Goal: Information Seeking & Learning: Learn about a topic

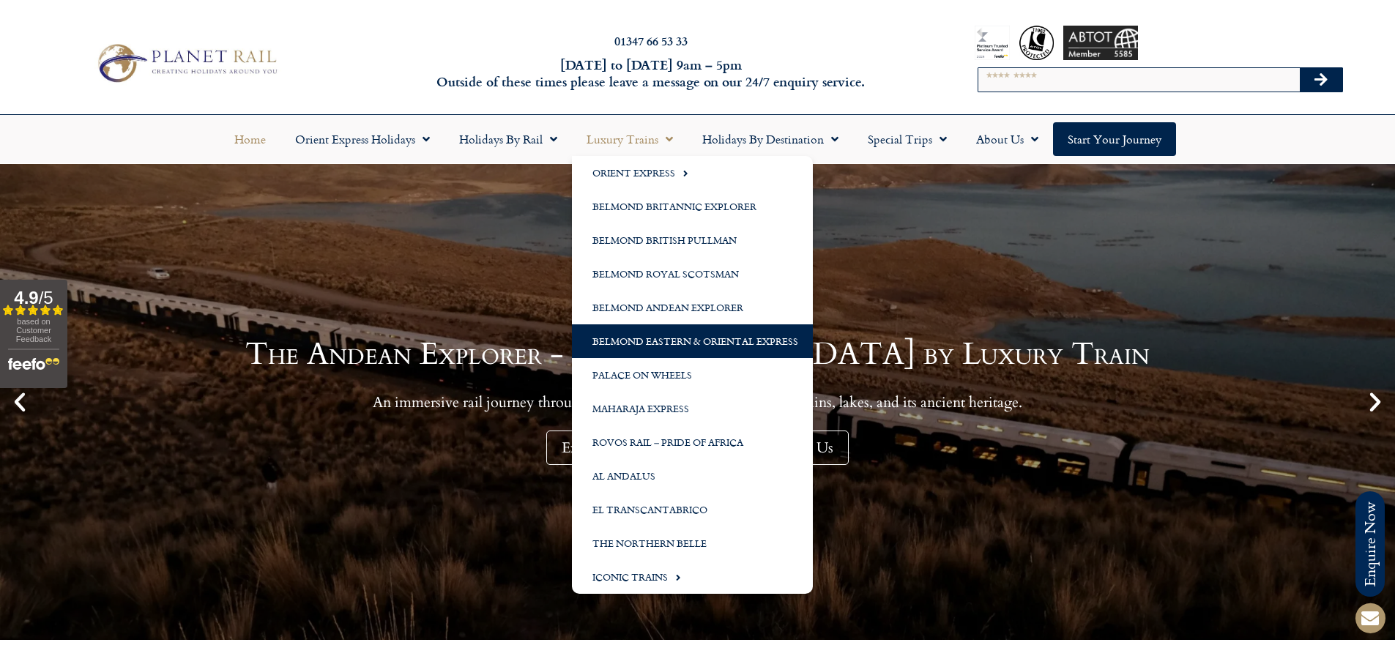
click at [664, 336] on link "Belmond Eastern & Oriental Express" at bounding box center [692, 342] width 241 height 34
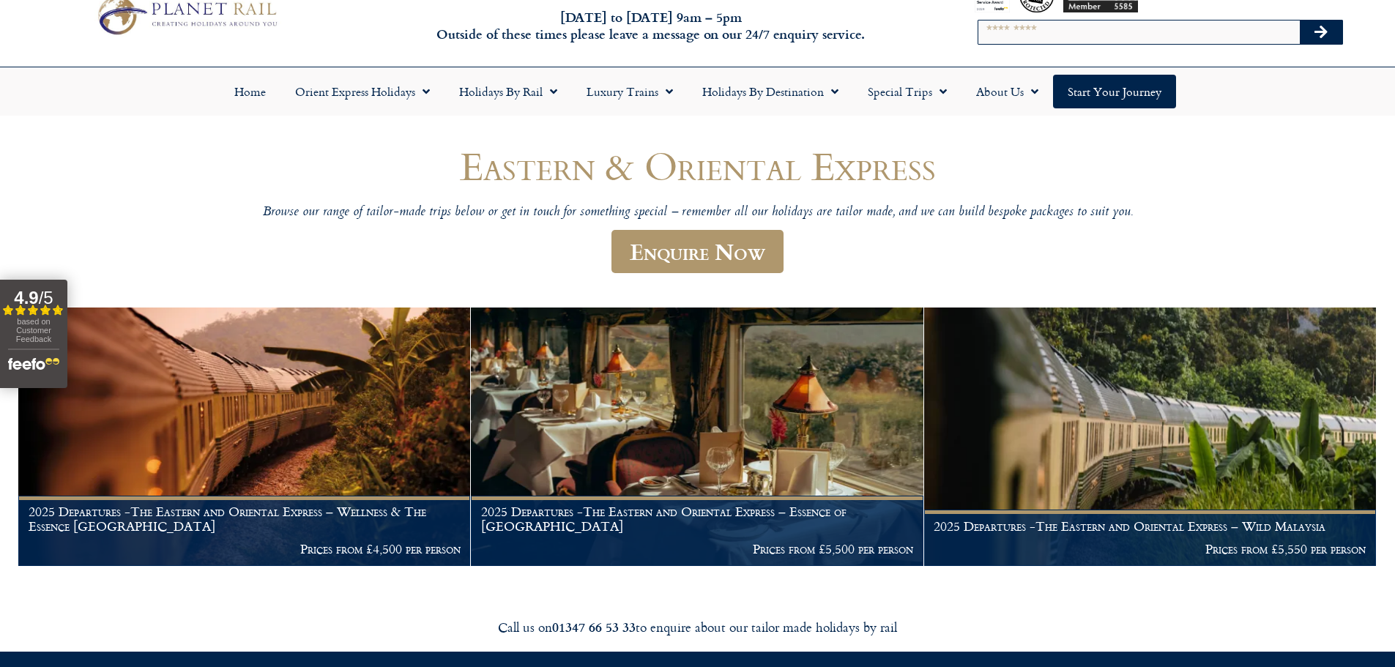
scroll to position [73, 0]
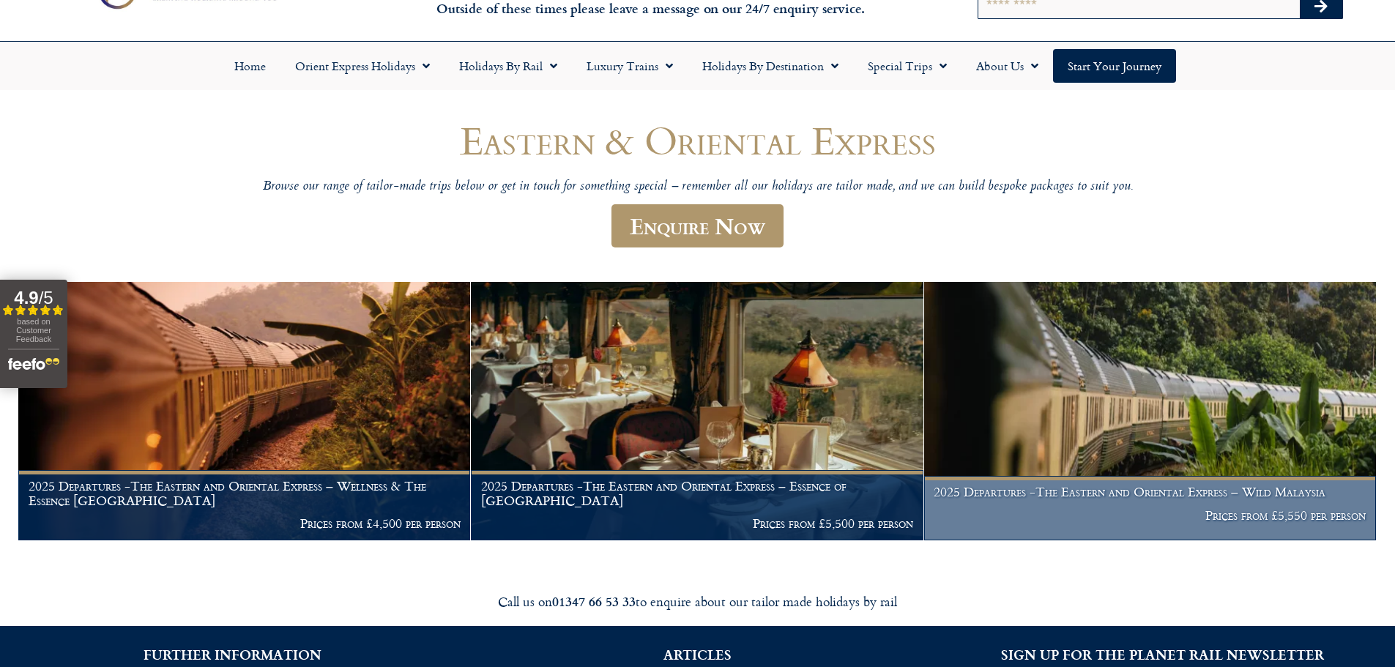
click at [1063, 432] on img at bounding box center [1150, 411] width 452 height 259
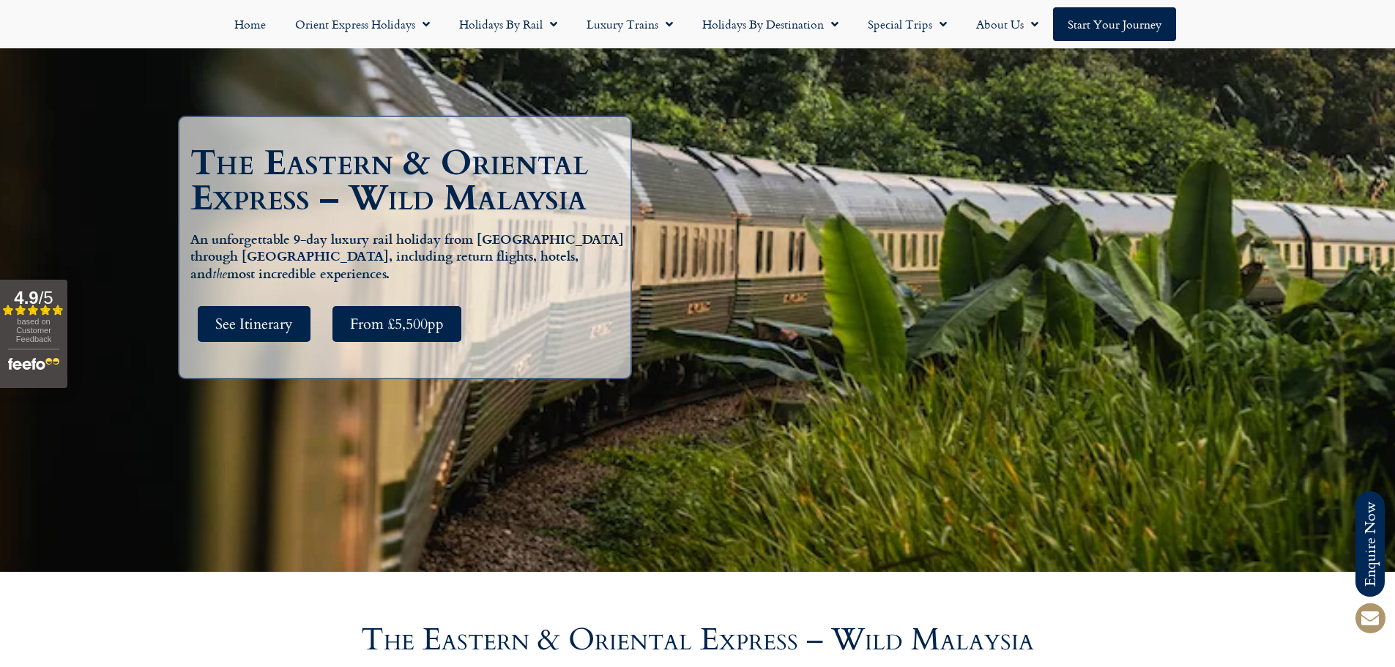
scroll to position [147, 0]
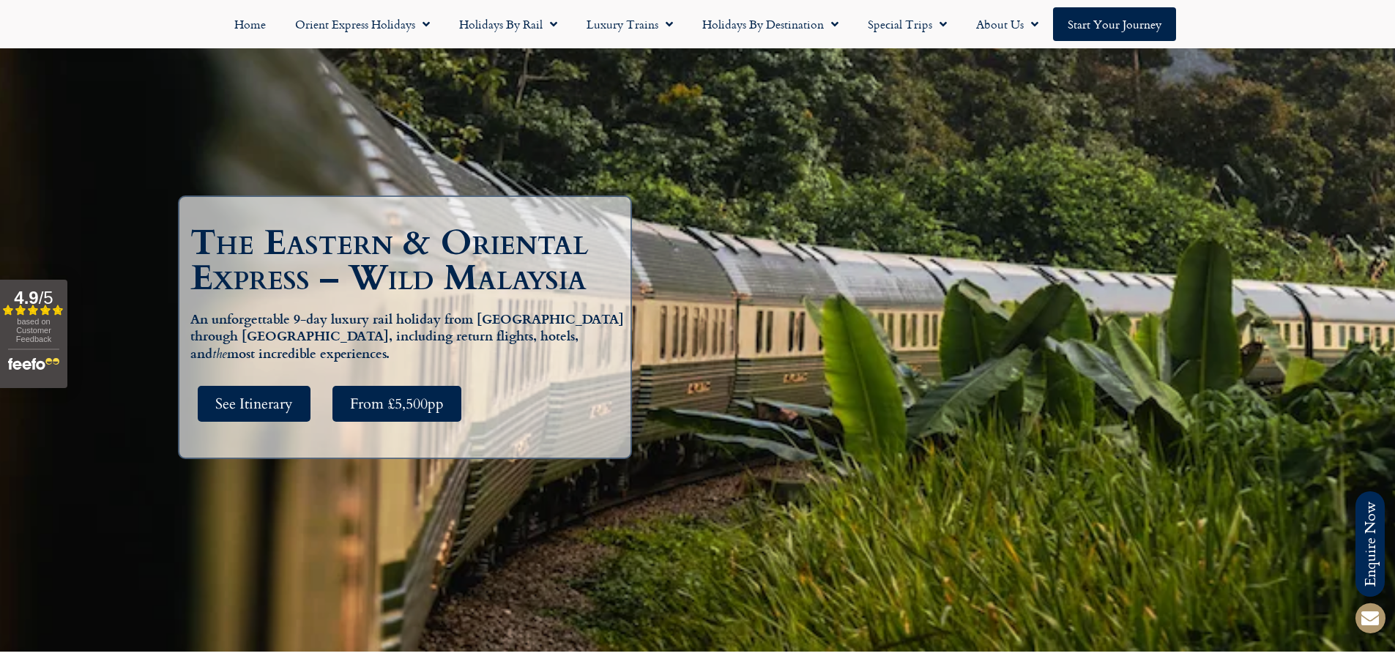
click at [875, 275] on div "The Eastern & Oriental Express – Wild Malaysia An unforgettable 9-day luxury ra…" at bounding box center [698, 335] width 1055 height 634
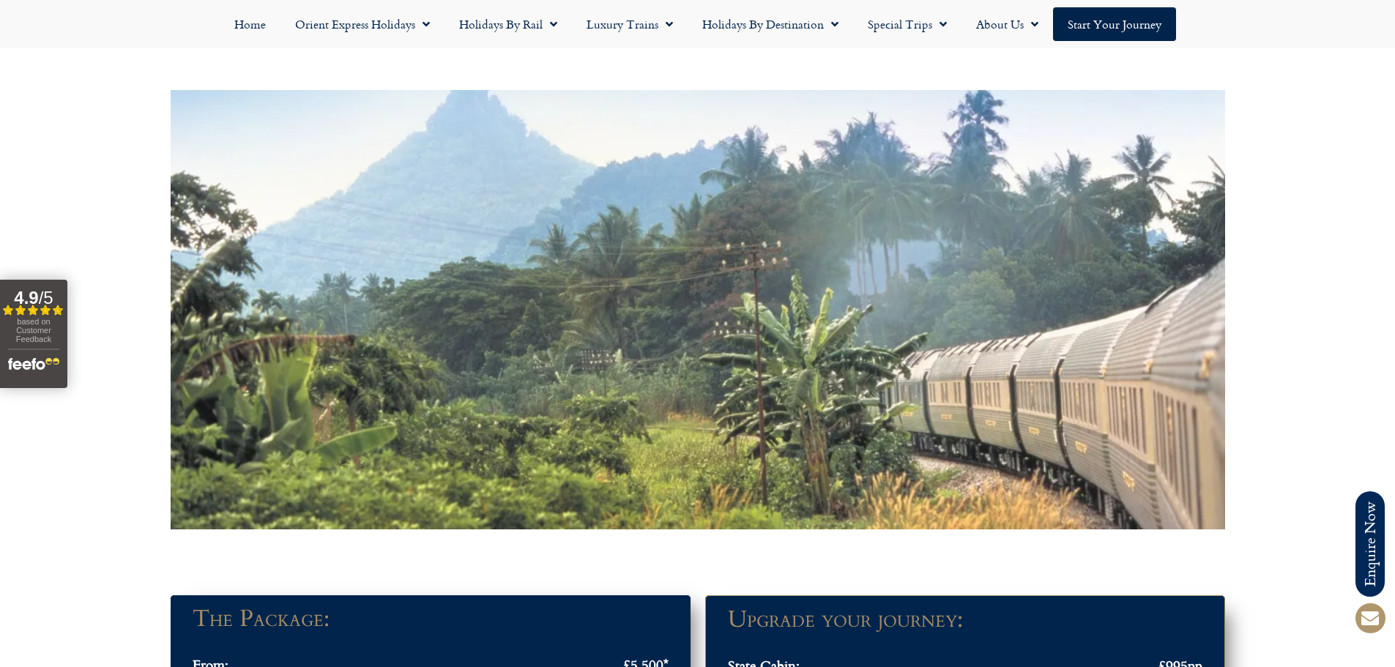
scroll to position [952, 0]
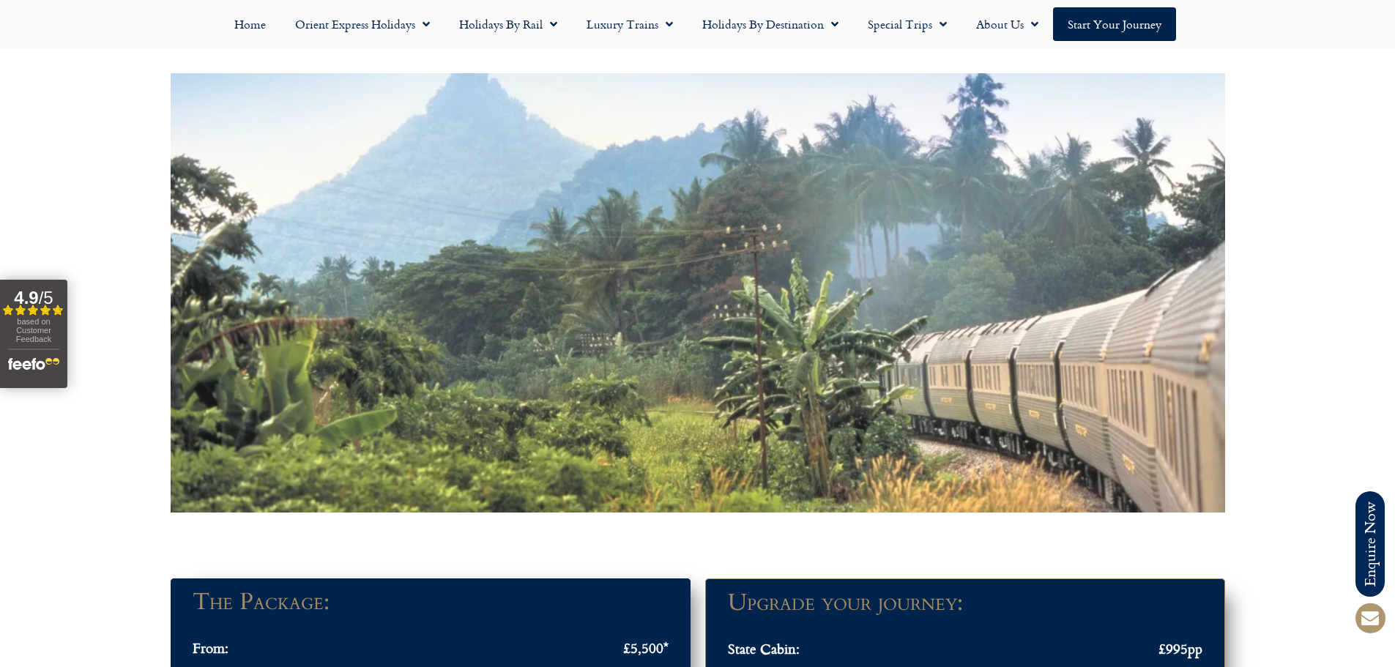
click at [678, 335] on div at bounding box center [698, 293] width 1055 height 440
drag, startPoint x: 678, startPoint y: 335, endPoint x: 546, endPoint y: 235, distance: 165.1
click at [546, 235] on div at bounding box center [698, 293] width 1055 height 440
click at [682, 254] on div at bounding box center [698, 293] width 1055 height 440
drag, startPoint x: 682, startPoint y: 254, endPoint x: 528, endPoint y: 394, distance: 207.9
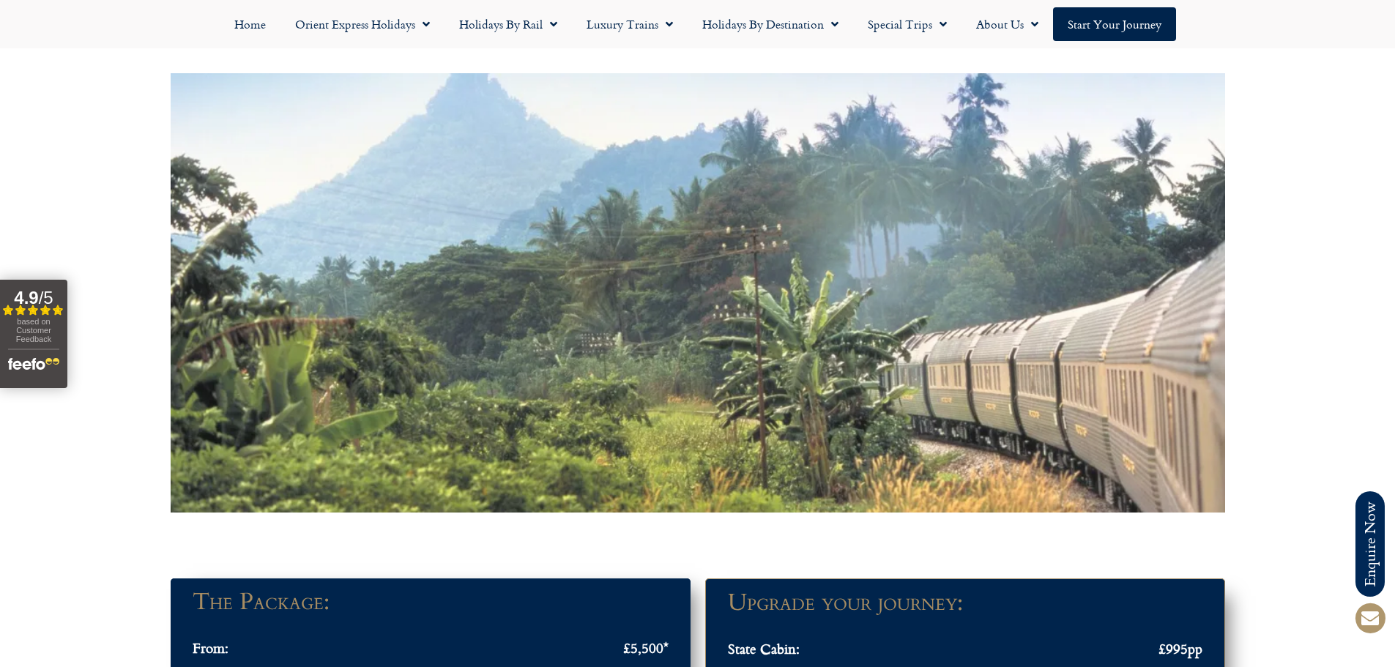
click at [528, 394] on div at bounding box center [698, 293] width 1055 height 440
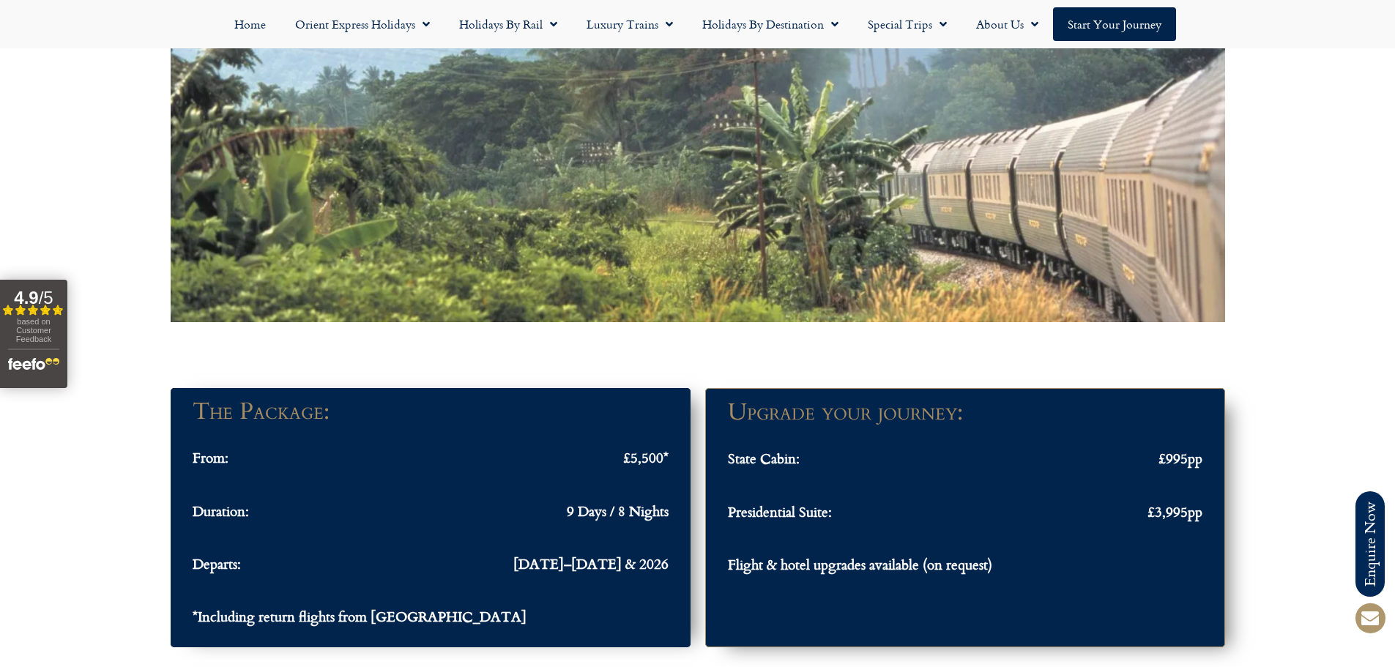
scroll to position [1172, 0]
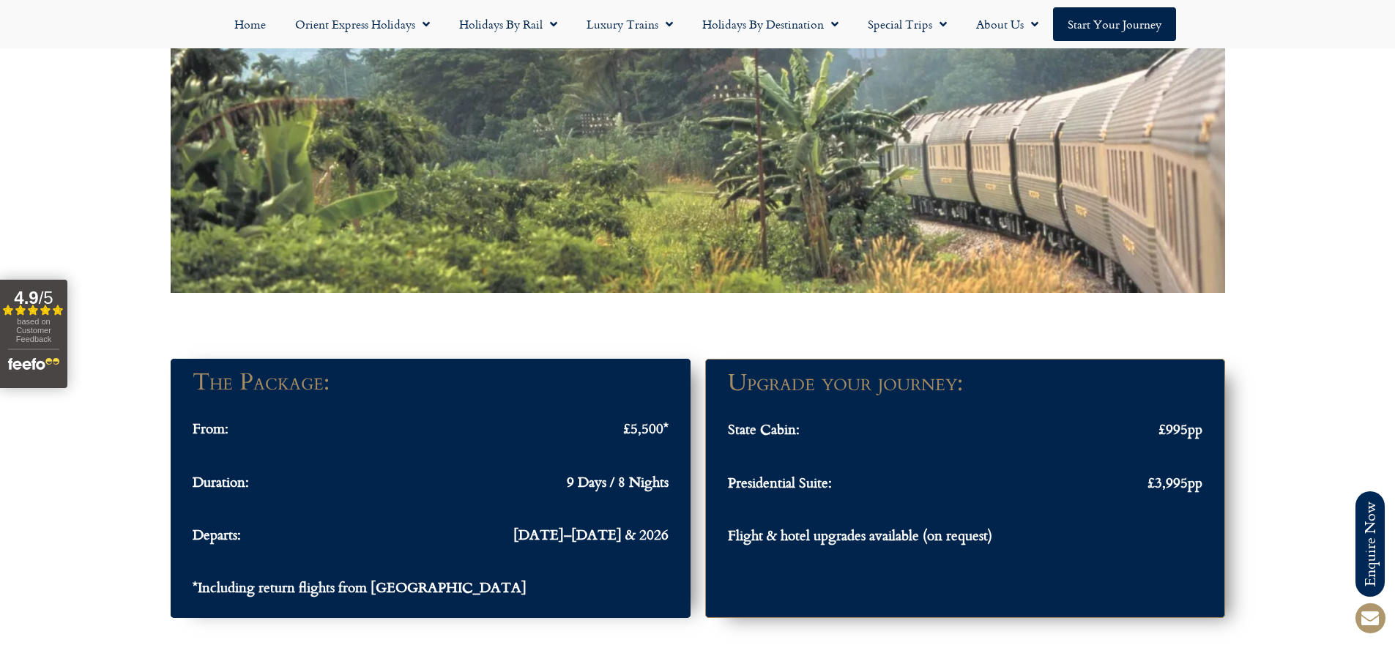
click at [669, 144] on div at bounding box center [698, 73] width 1055 height 440
drag, startPoint x: 826, startPoint y: 171, endPoint x: 716, endPoint y: 230, distance: 123.9
click at [716, 230] on div at bounding box center [698, 73] width 1055 height 440
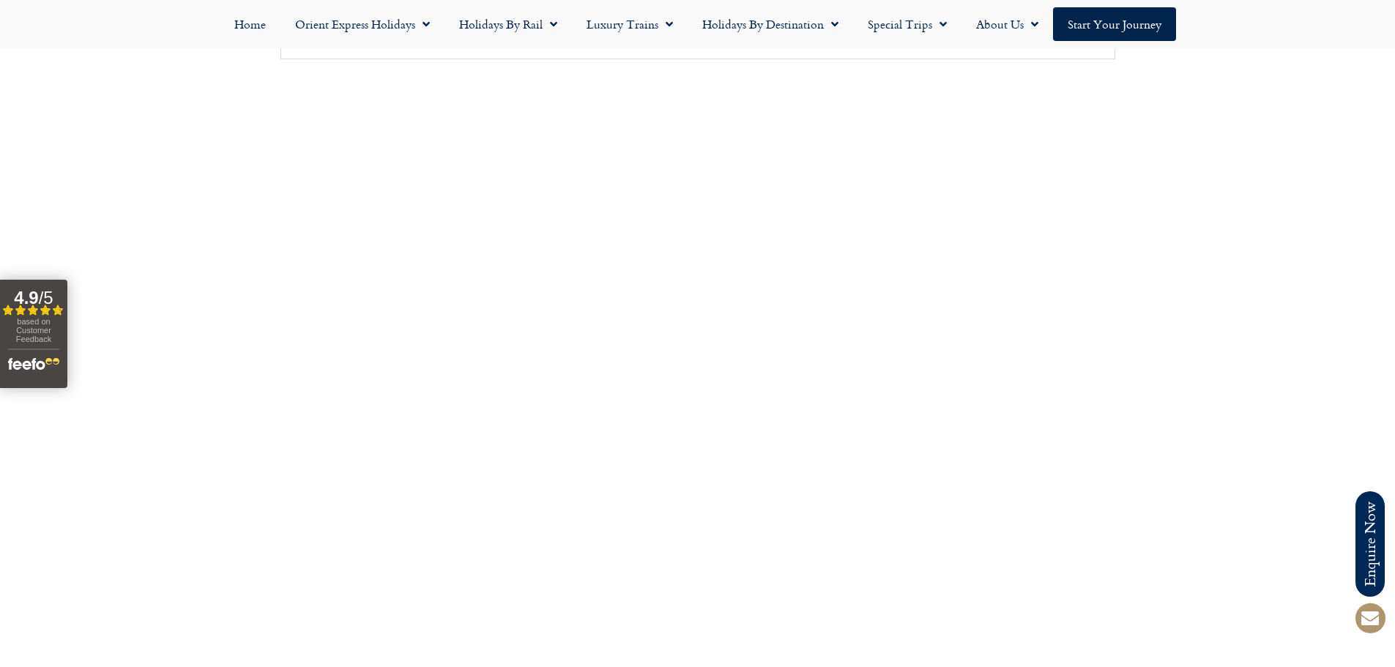
scroll to position [2710, 0]
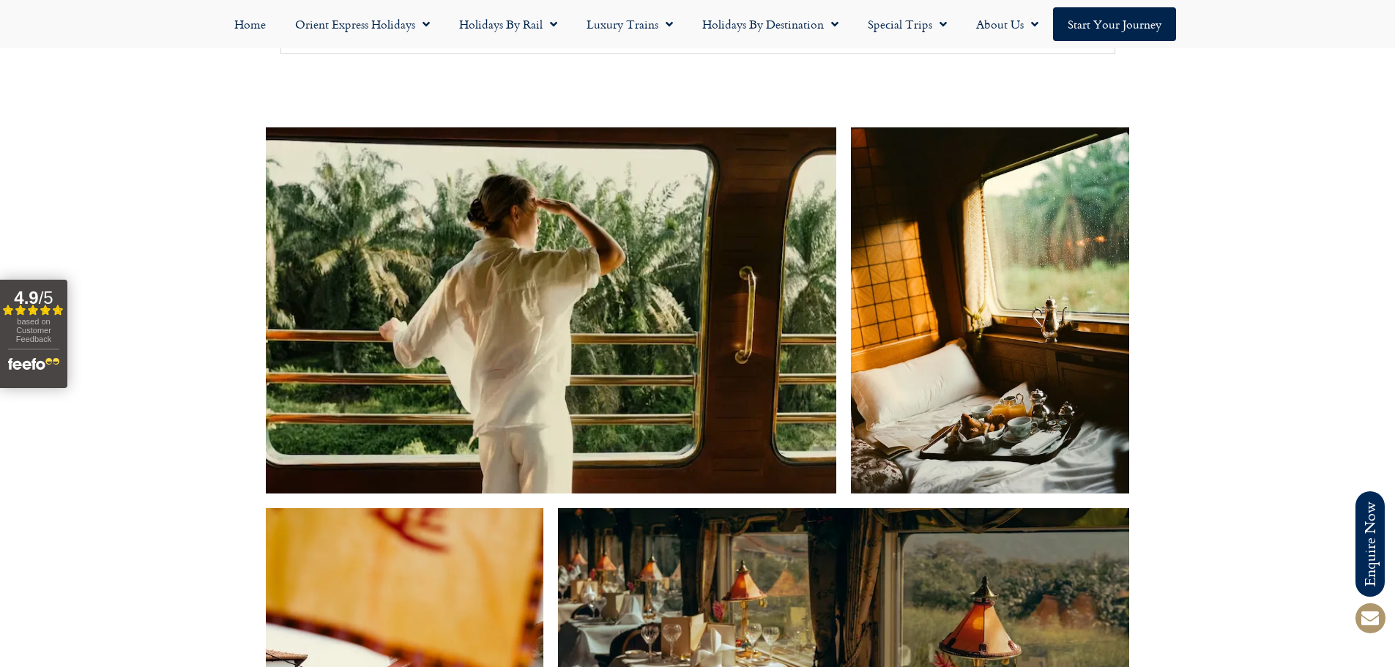
click at [662, 294] on img at bounding box center [551, 310] width 571 height 366
click at [972, 283] on img at bounding box center [990, 310] width 278 height 366
click at [696, 306] on img at bounding box center [551, 310] width 571 height 366
drag, startPoint x: 696, startPoint y: 306, endPoint x: 659, endPoint y: 305, distance: 37.4
click at [659, 305] on img at bounding box center [551, 310] width 571 height 366
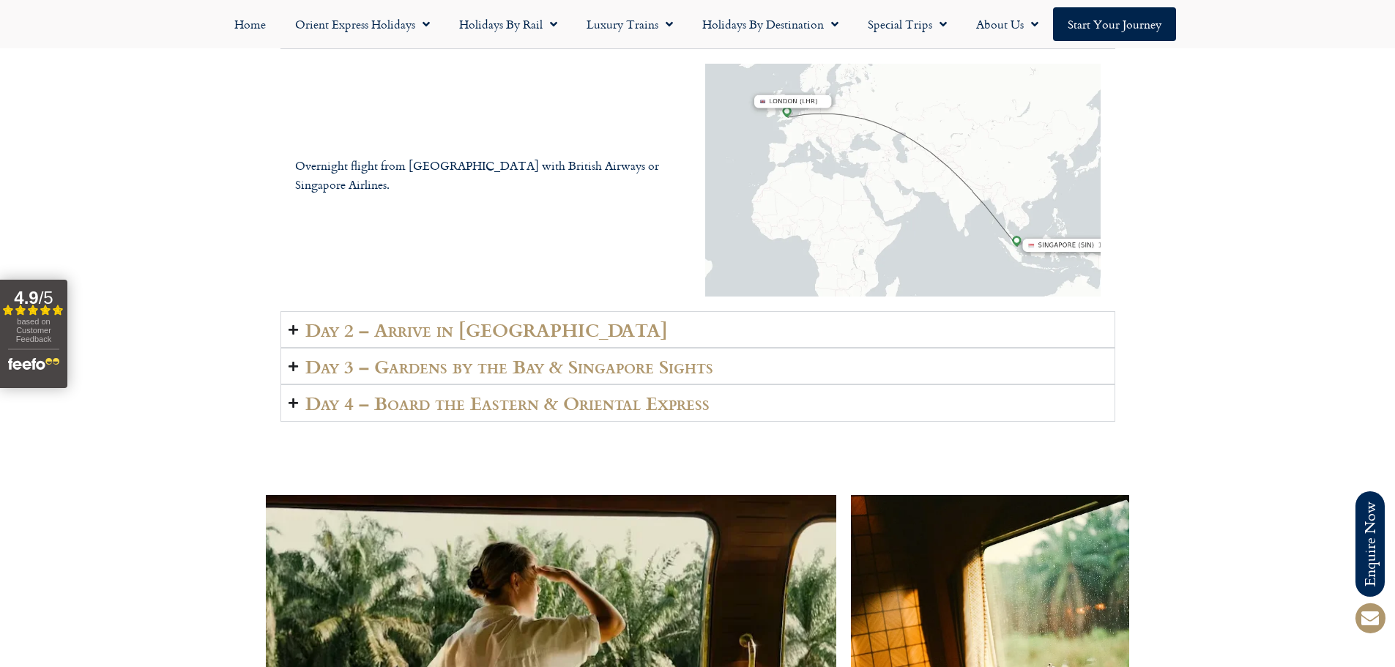
scroll to position [2344, 0]
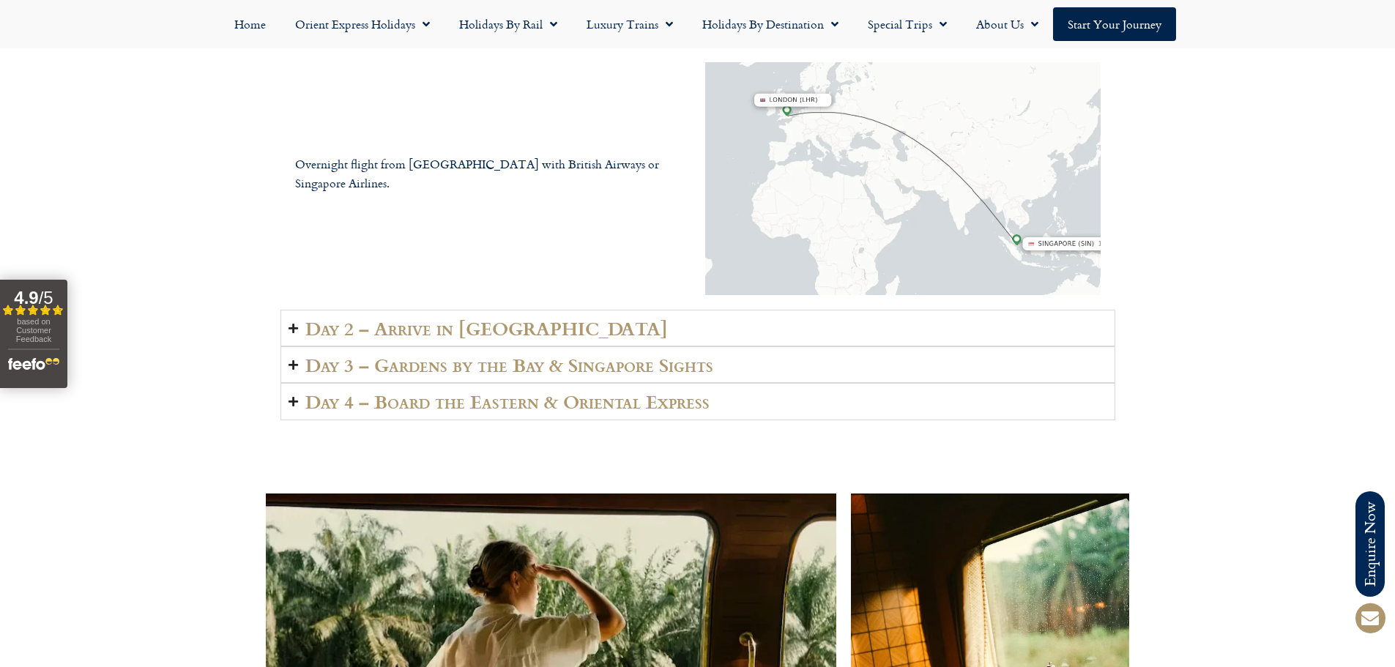
click at [513, 318] on h2 "Day 2 – Arrive in [GEOGRAPHIC_DATA]" at bounding box center [486, 328] width 363 height 21
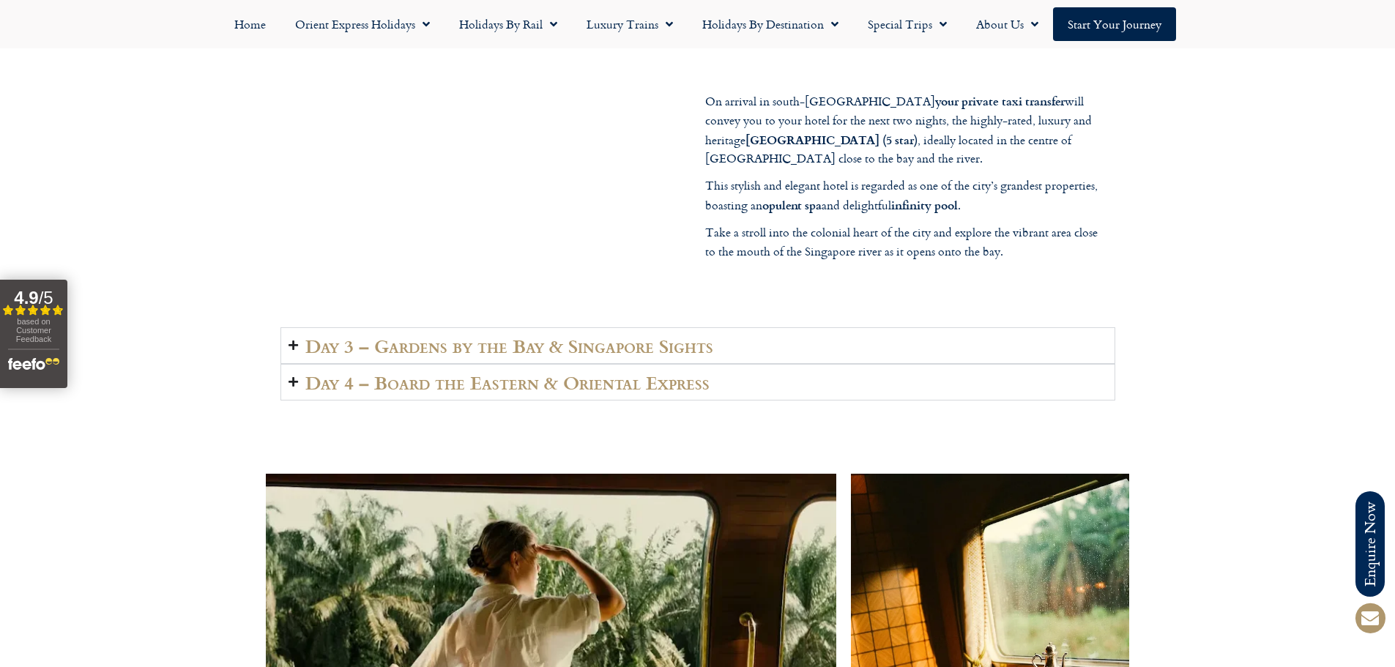
scroll to position [2417, 0]
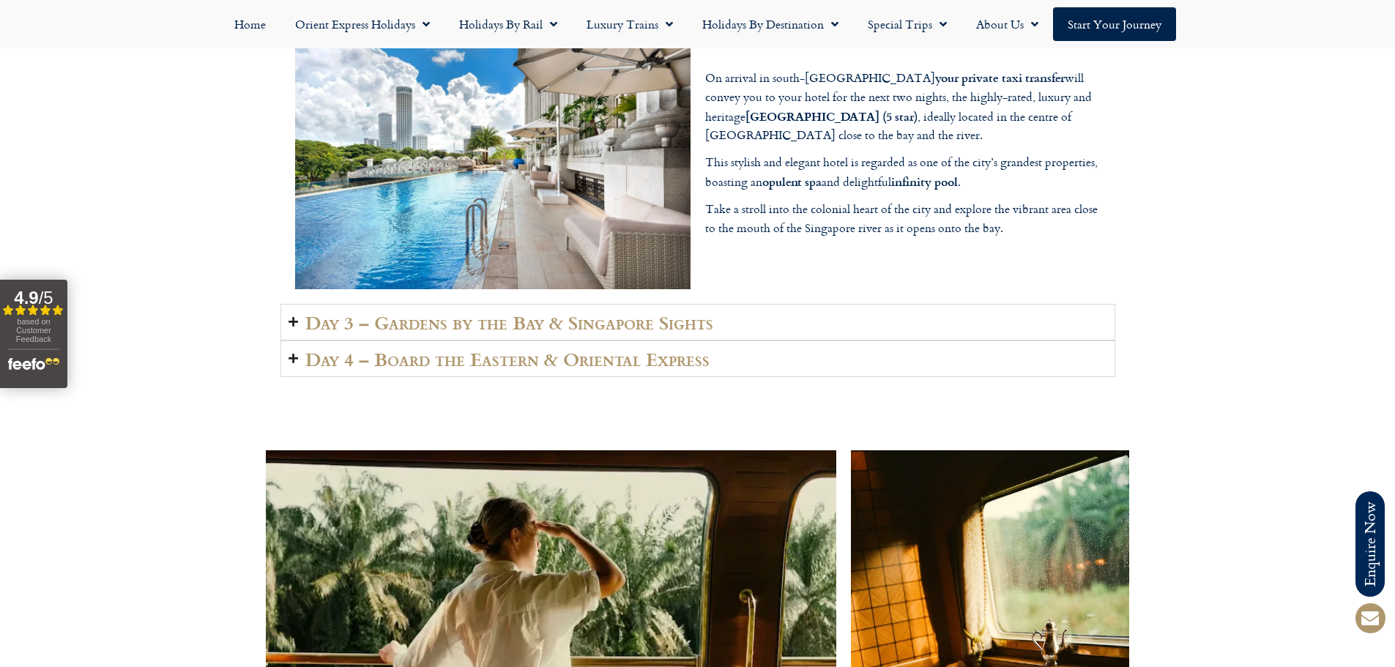
click at [509, 312] on h2 "Day 3 – Gardens by the Bay & Singapore Sights" at bounding box center [509, 322] width 408 height 21
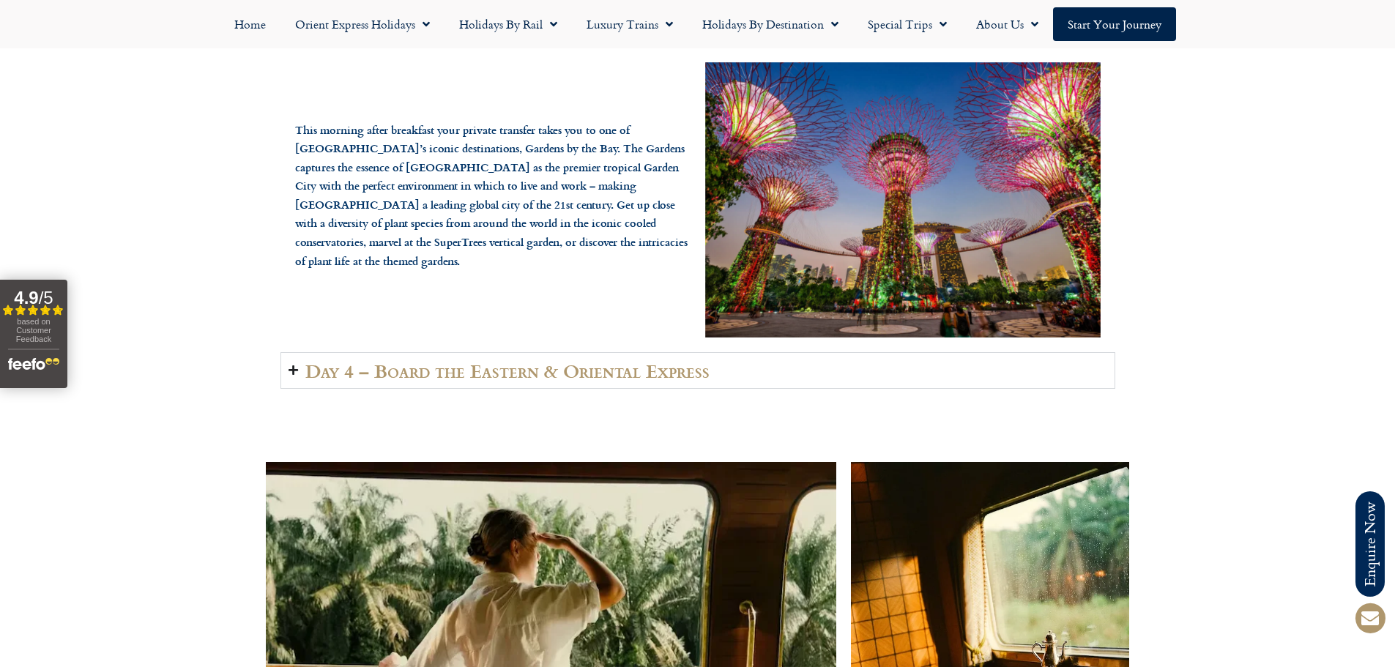
click at [529, 360] on h2 "Day 4 – Board the Eastern & Oriental Express" at bounding box center [507, 370] width 404 height 21
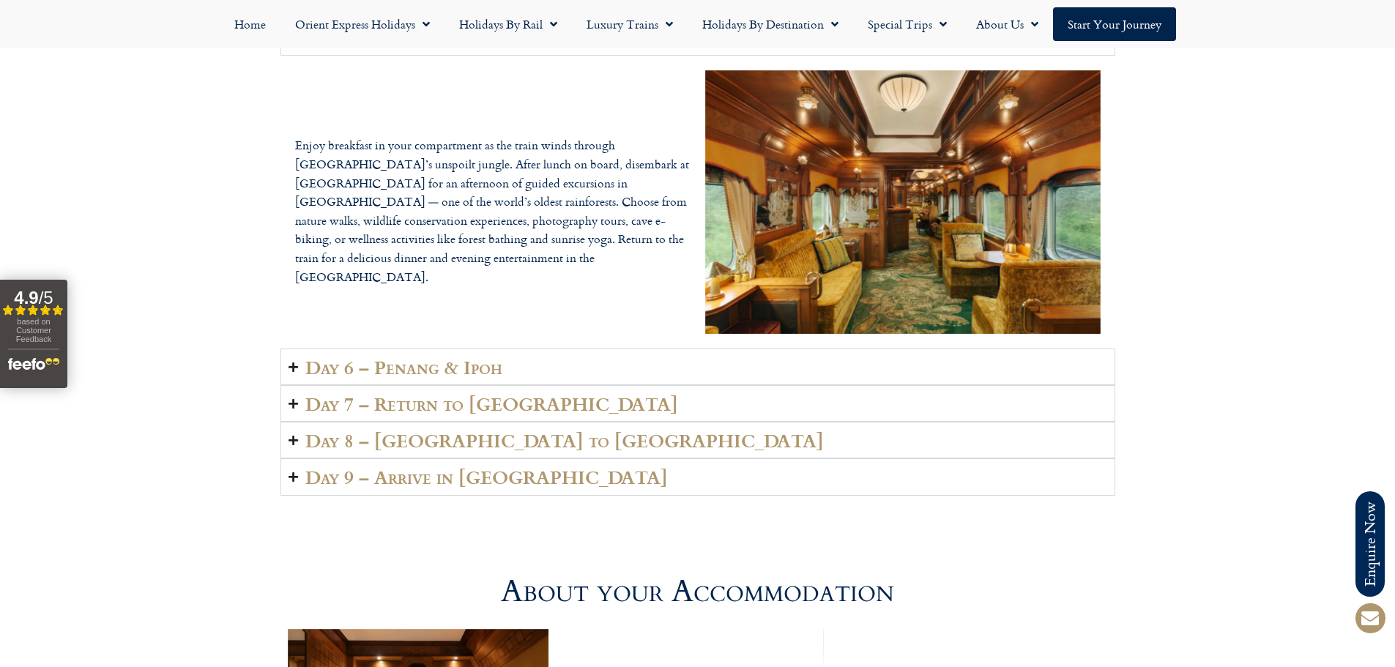
scroll to position [3736, 0]
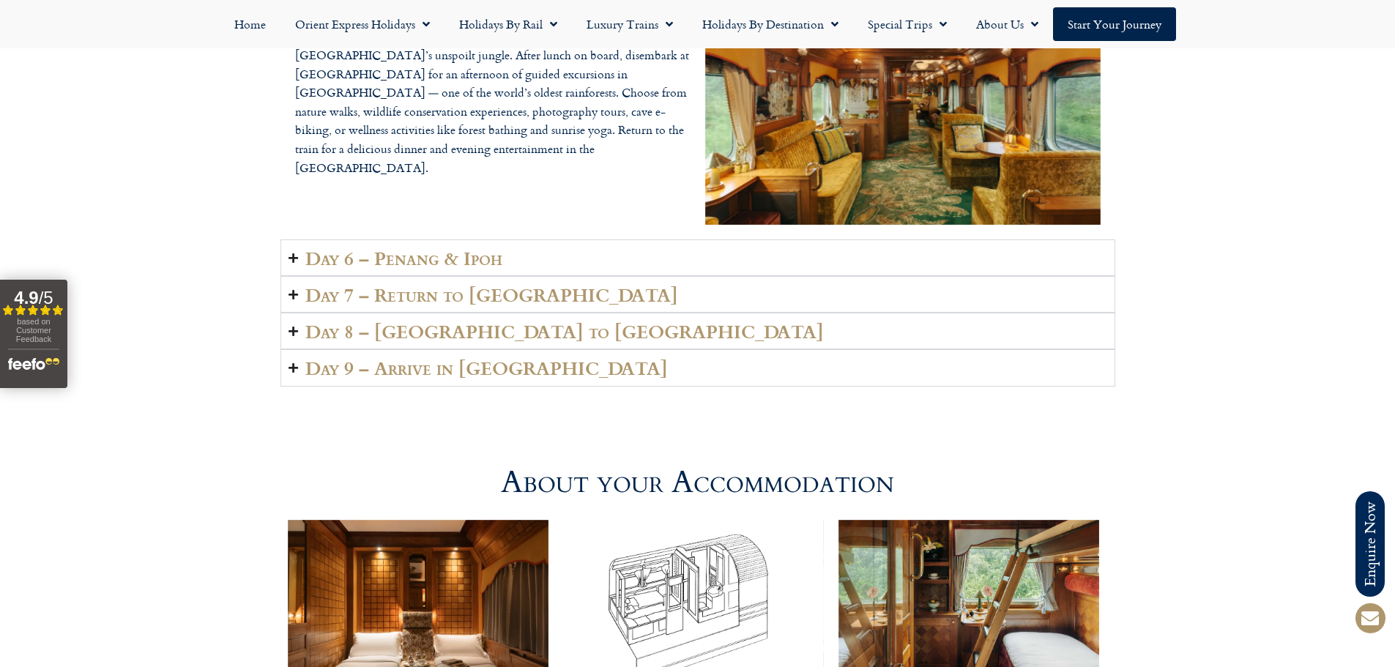
click at [555, 241] on summary "Day 6 – Penang & Ipoh" at bounding box center [698, 258] width 835 height 37
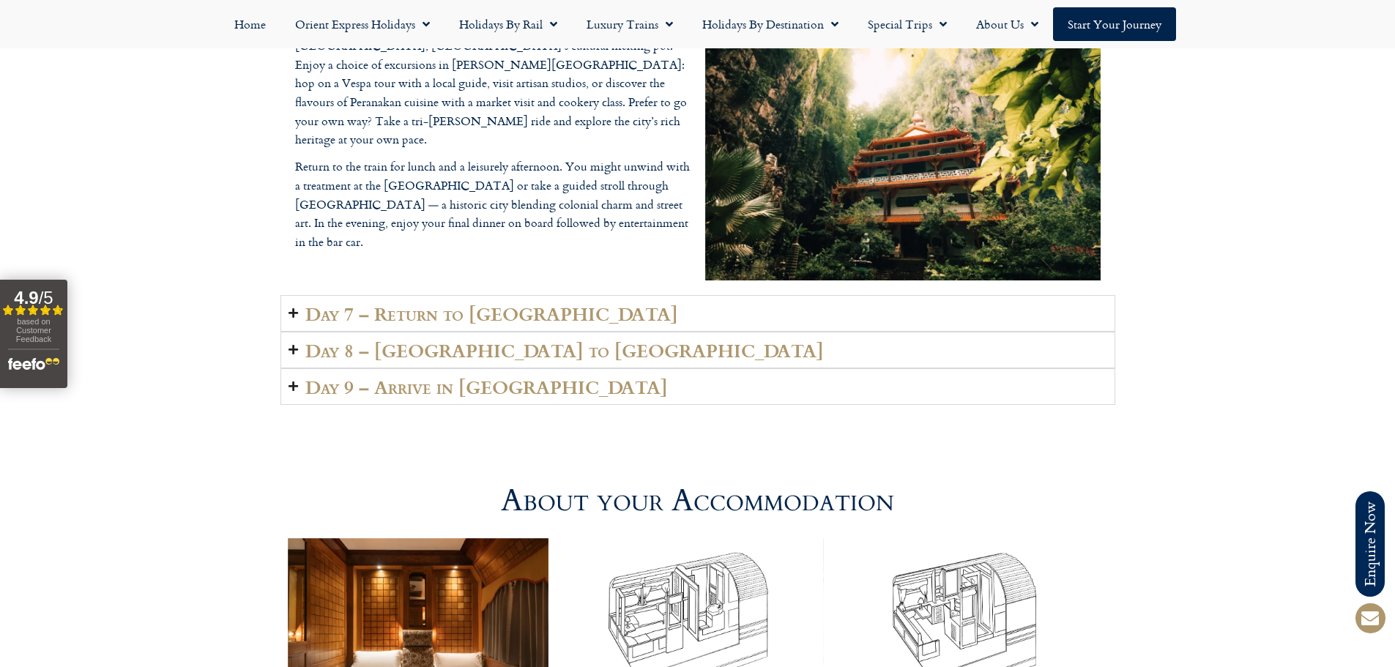
click at [562, 295] on summary "Day 7 – Return to [GEOGRAPHIC_DATA]" at bounding box center [698, 313] width 835 height 37
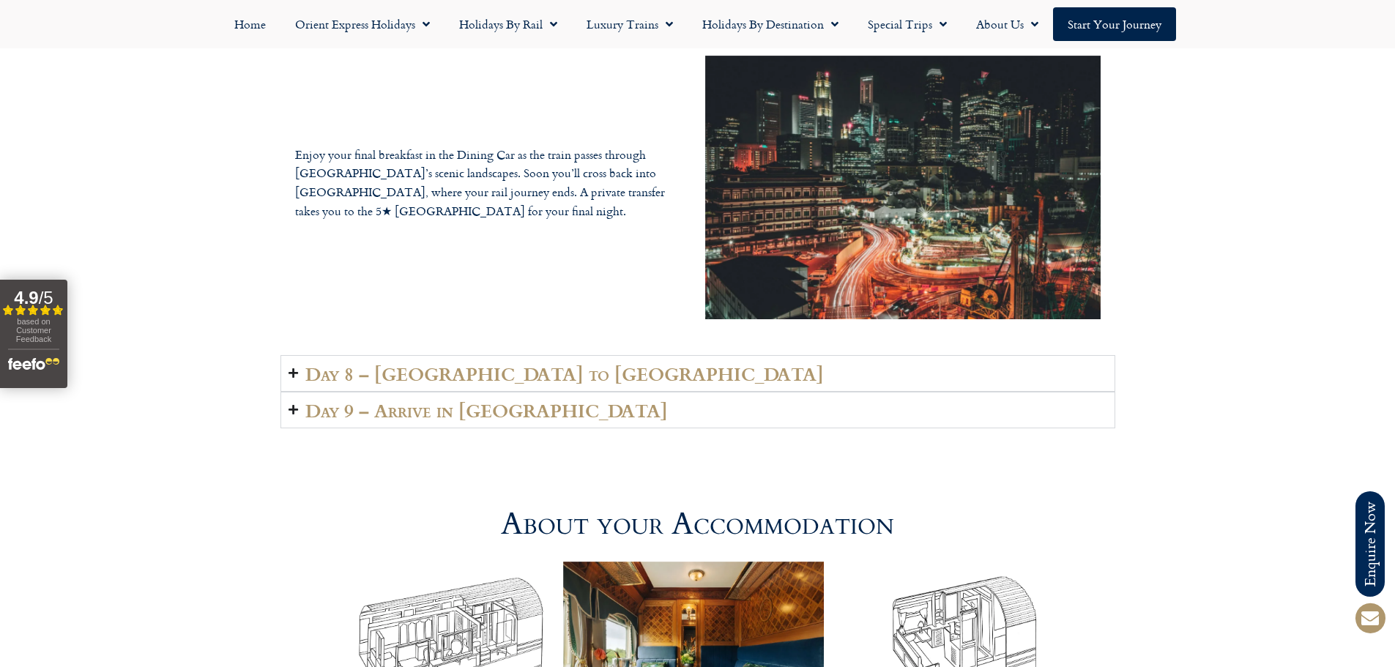
click at [574, 355] on summary "Day 8 – [GEOGRAPHIC_DATA] to [GEOGRAPHIC_DATA]" at bounding box center [698, 373] width 835 height 37
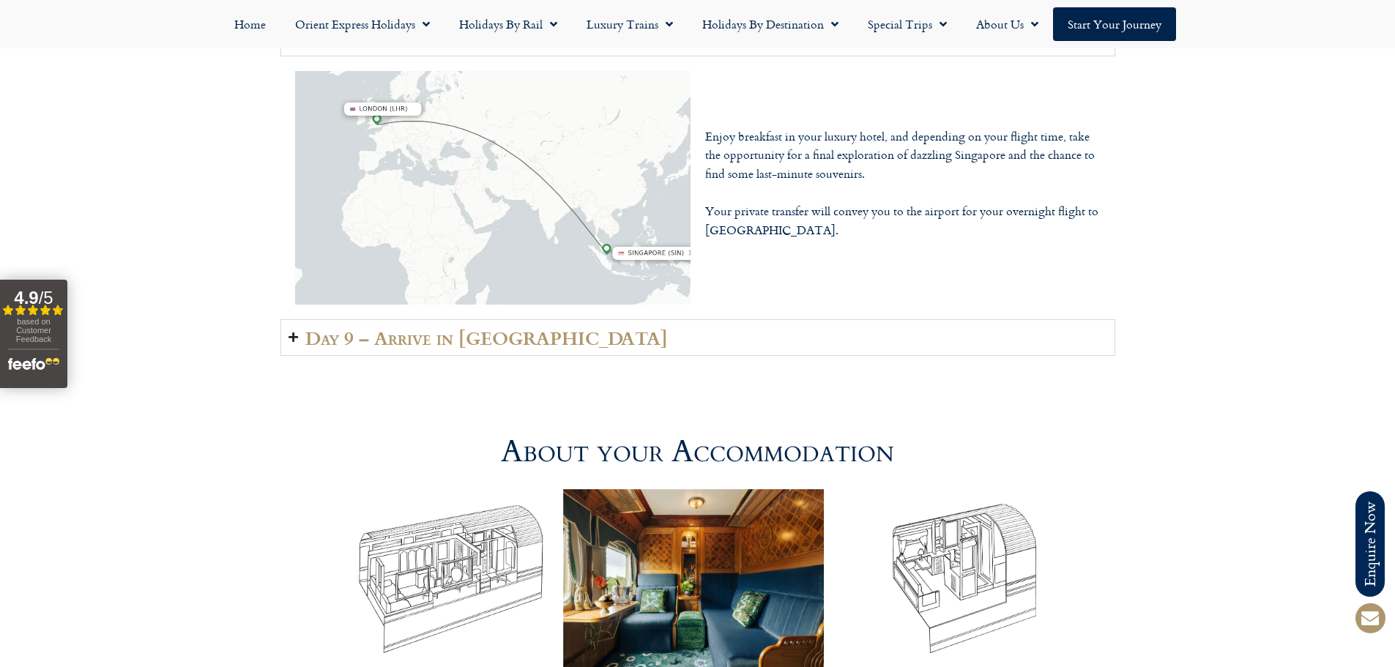
drag, startPoint x: 594, startPoint y: 331, endPoint x: 594, endPoint y: 323, distance: 8.1
click at [594, 327] on summary "Day 9 – Arrive in [GEOGRAPHIC_DATA]" at bounding box center [698, 337] width 835 height 37
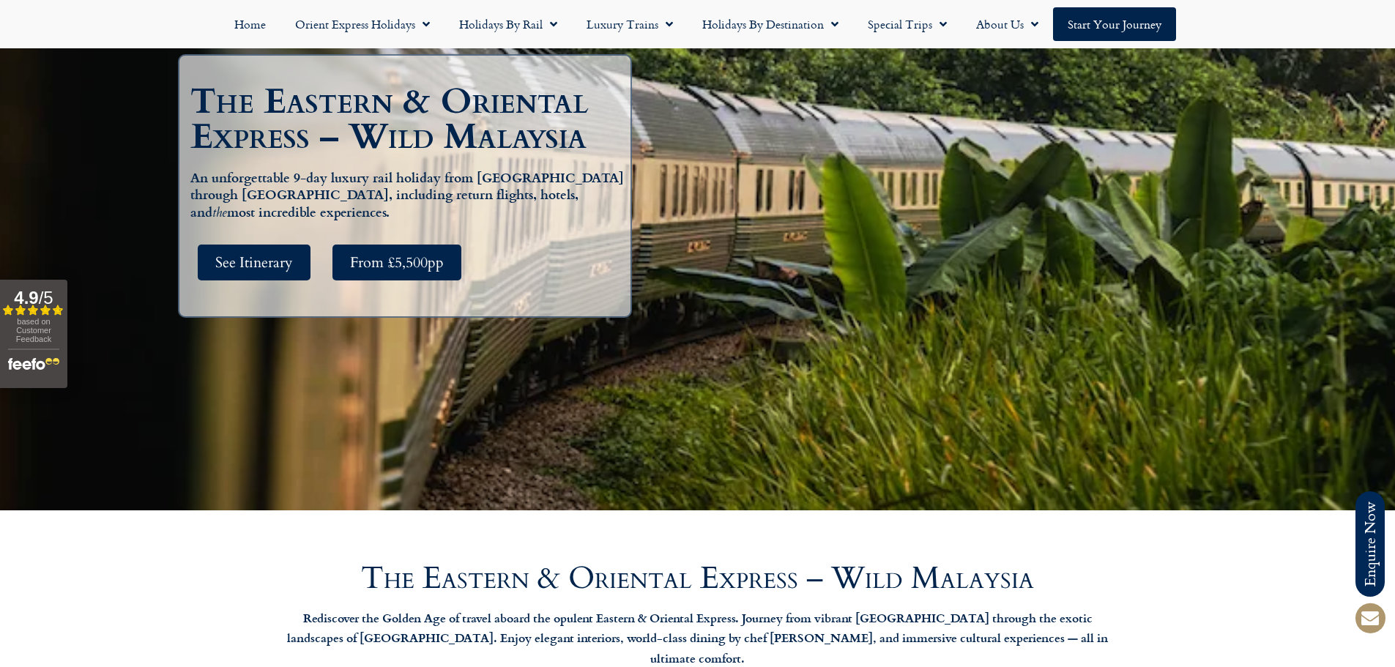
scroll to position [124, 0]
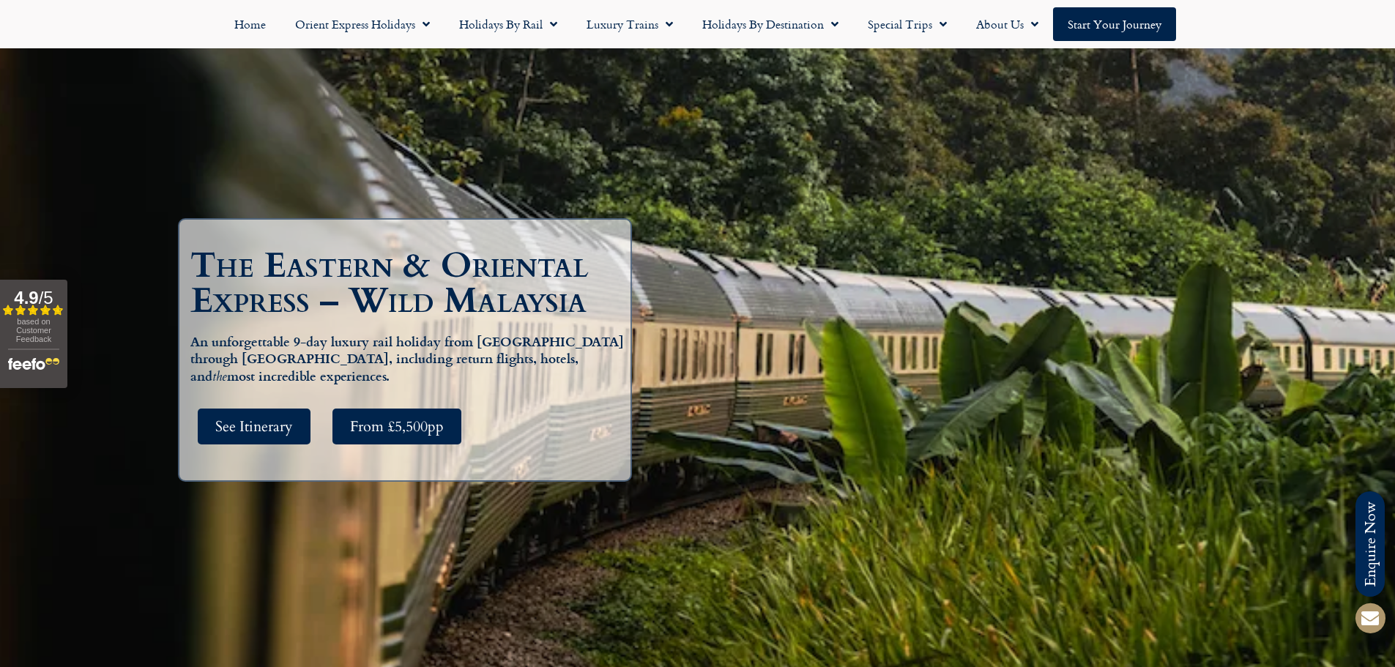
drag, startPoint x: 903, startPoint y: 312, endPoint x: 859, endPoint y: 346, distance: 56.4
click at [859, 346] on div "The Eastern & Oriental Express – Wild Malaysia An unforgettable 9-day luxury ra…" at bounding box center [698, 357] width 1055 height 634
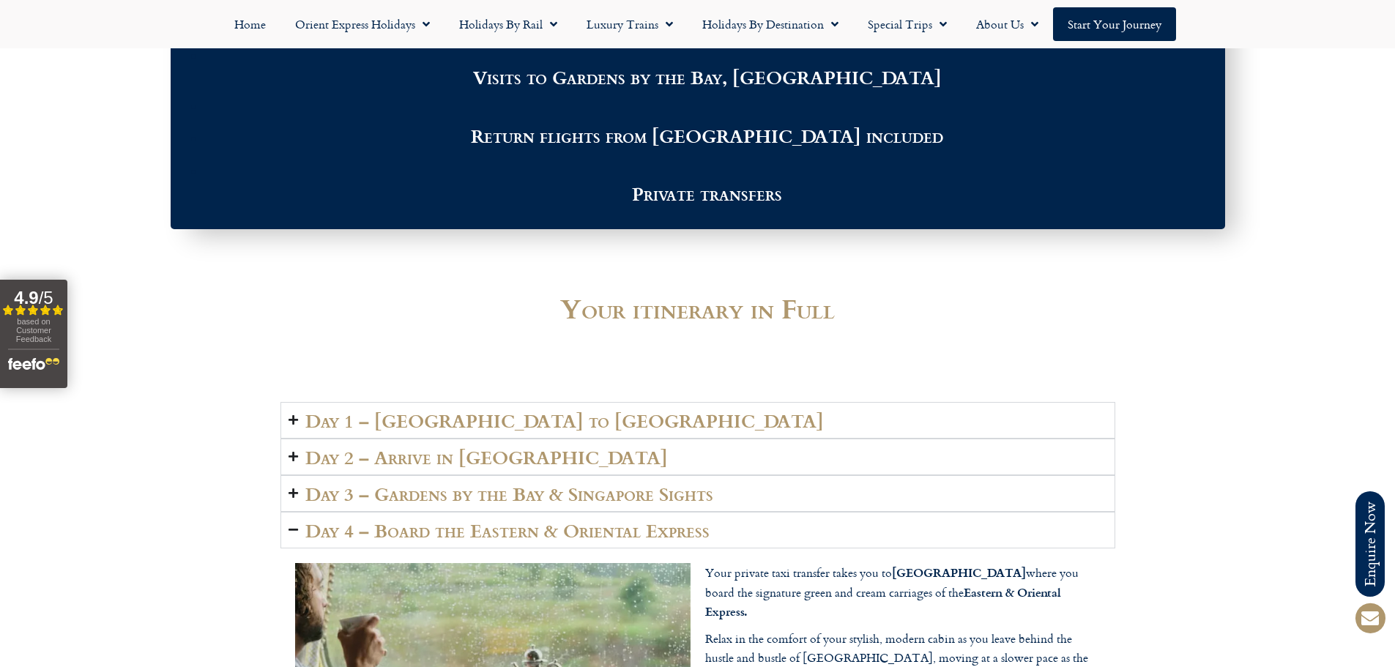
scroll to position [1955, 0]
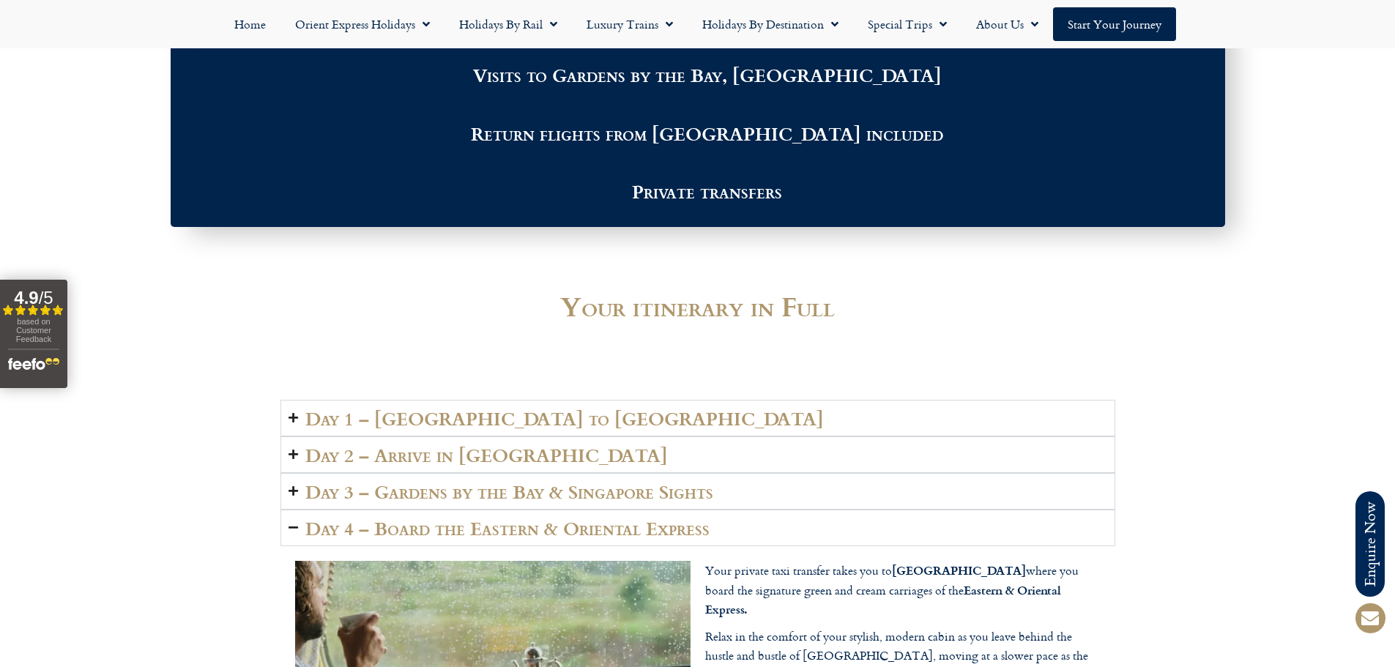
click at [450, 445] on h2 "Day 2 – Arrive in [GEOGRAPHIC_DATA]" at bounding box center [486, 455] width 363 height 21
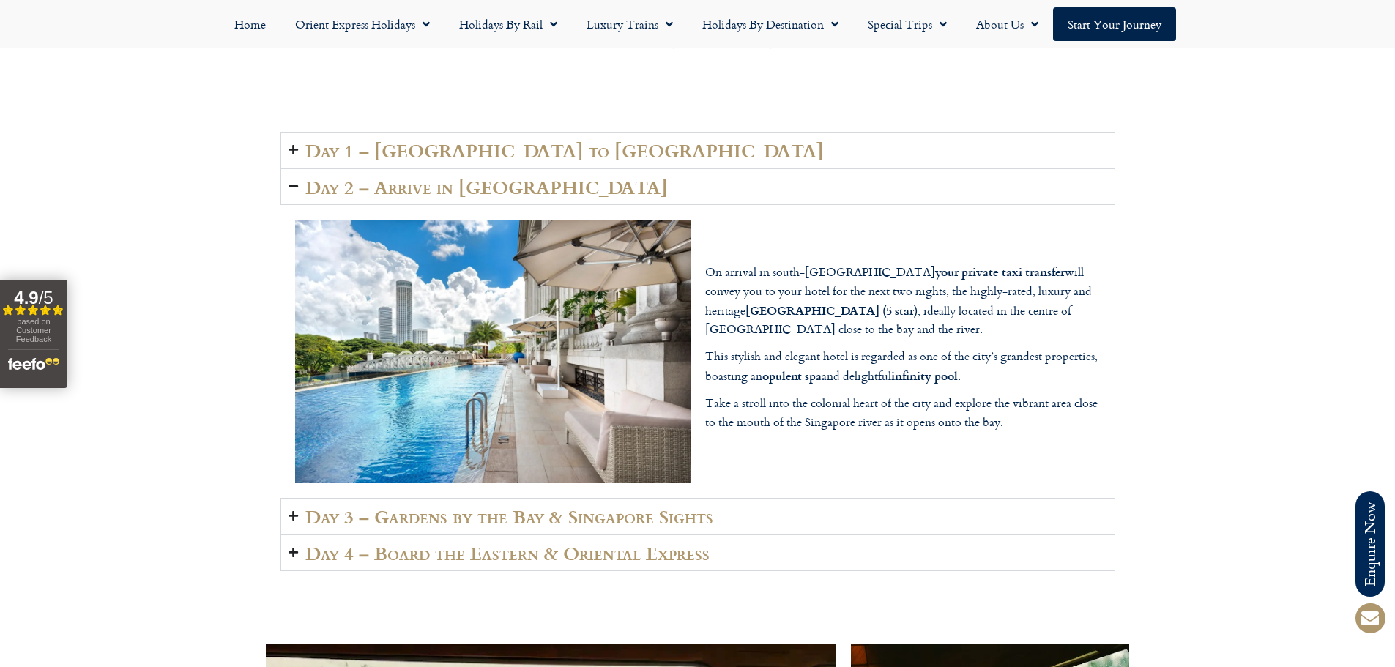
scroll to position [2248, 0]
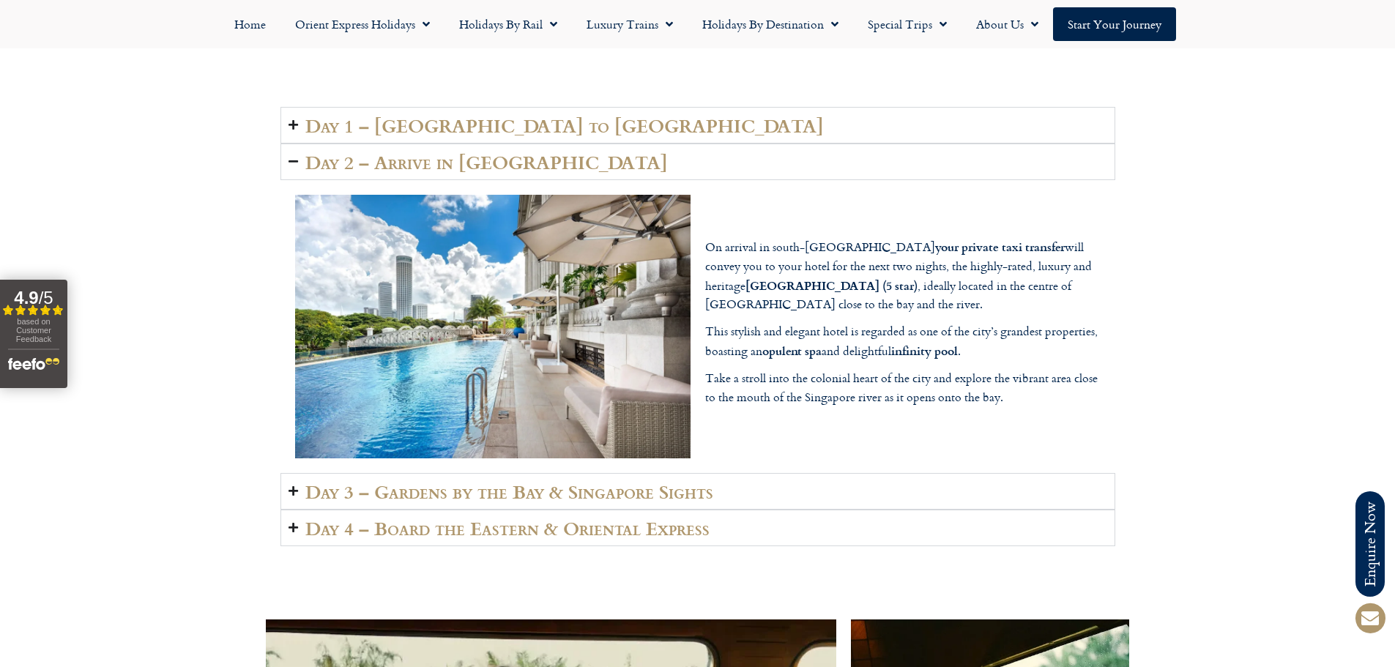
click at [724, 473] on summary "Day 3 – Gardens by the Bay & Singapore Sights" at bounding box center [698, 491] width 835 height 37
